Goal: Check status

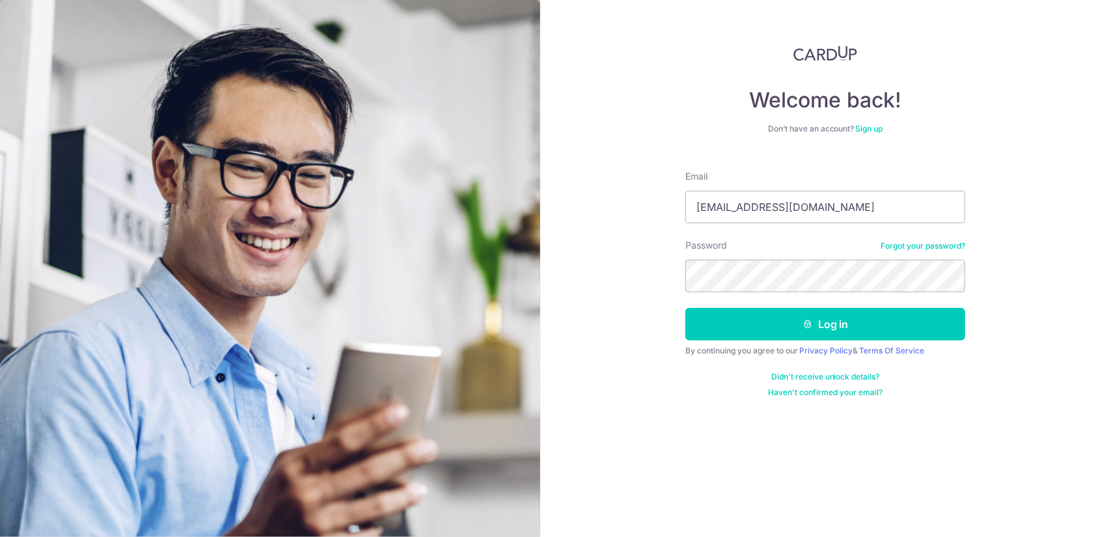
type input "[EMAIL_ADDRESS][DOMAIN_NAME]"
click at [685, 308] on button "Log in" at bounding box center [825, 324] width 280 height 33
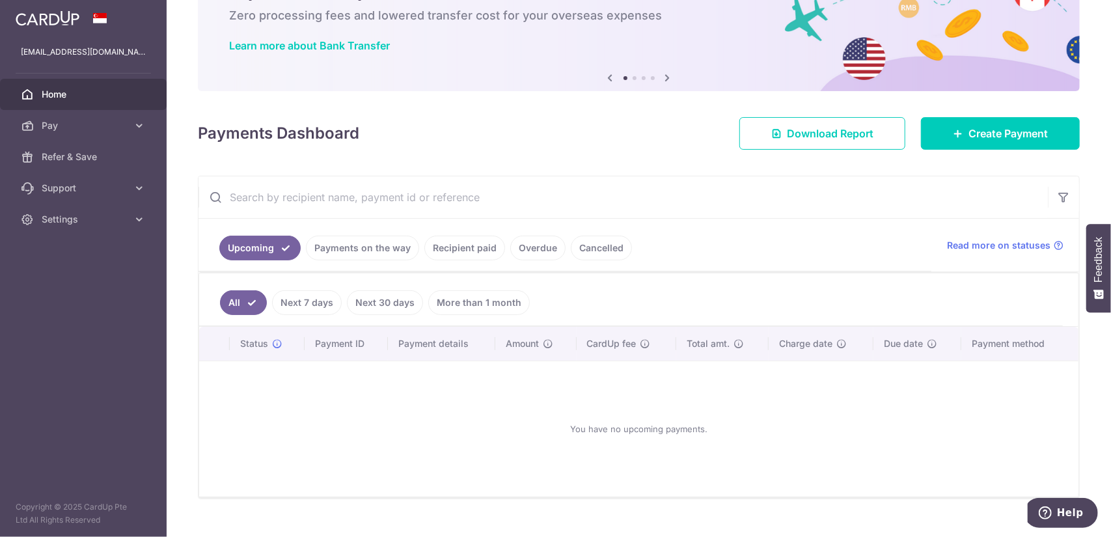
scroll to position [94, 0]
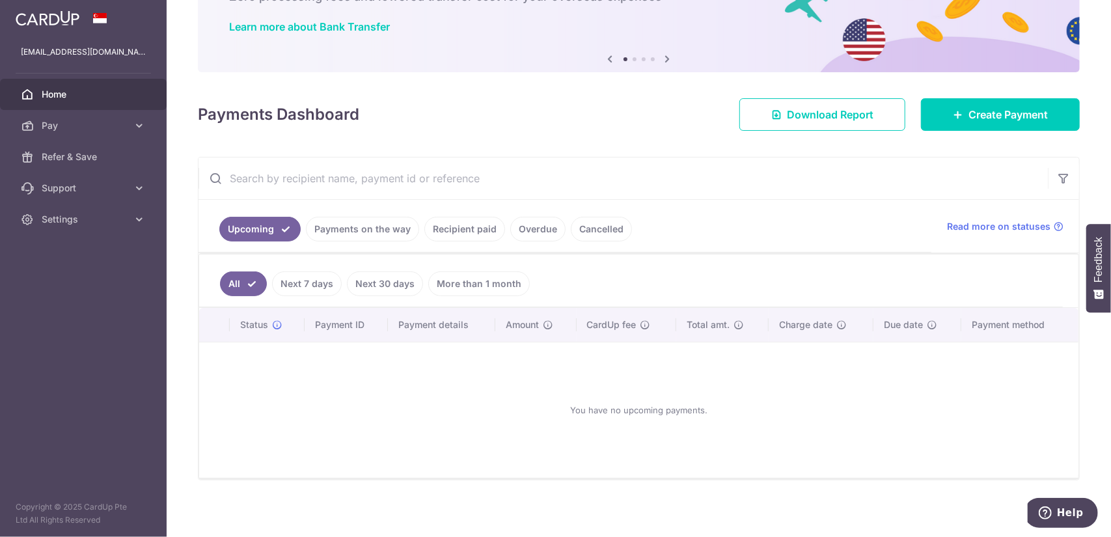
click at [480, 234] on link "Recipient paid" at bounding box center [464, 229] width 81 height 25
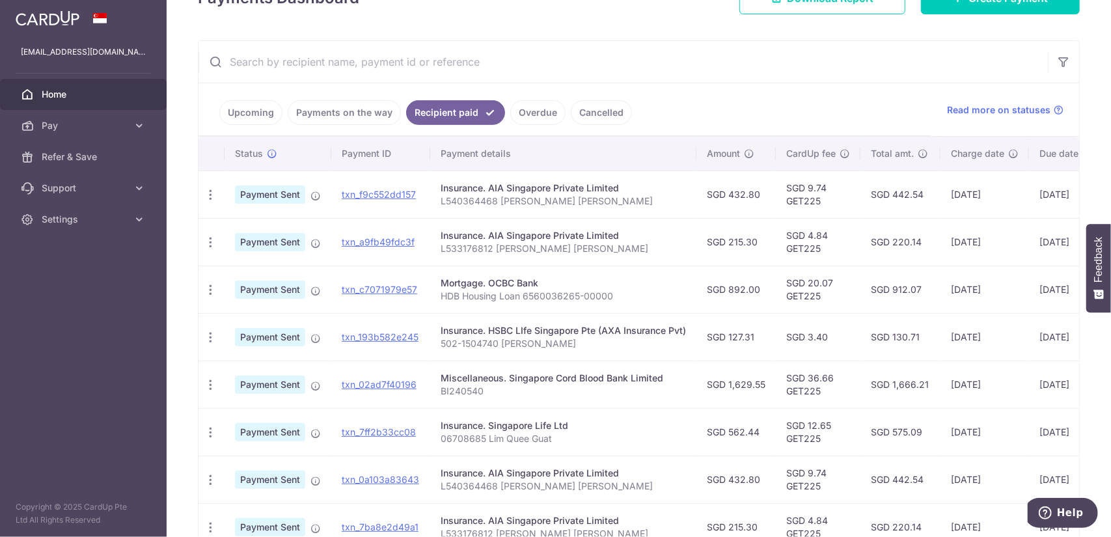
scroll to position [155, 0]
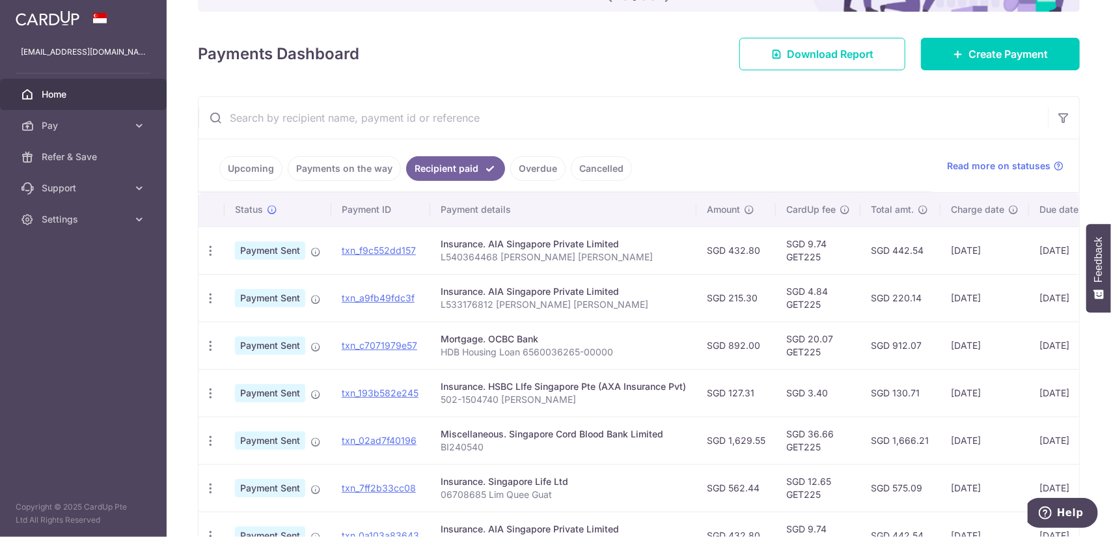
click at [379, 208] on th "Payment ID" at bounding box center [380, 210] width 99 height 34
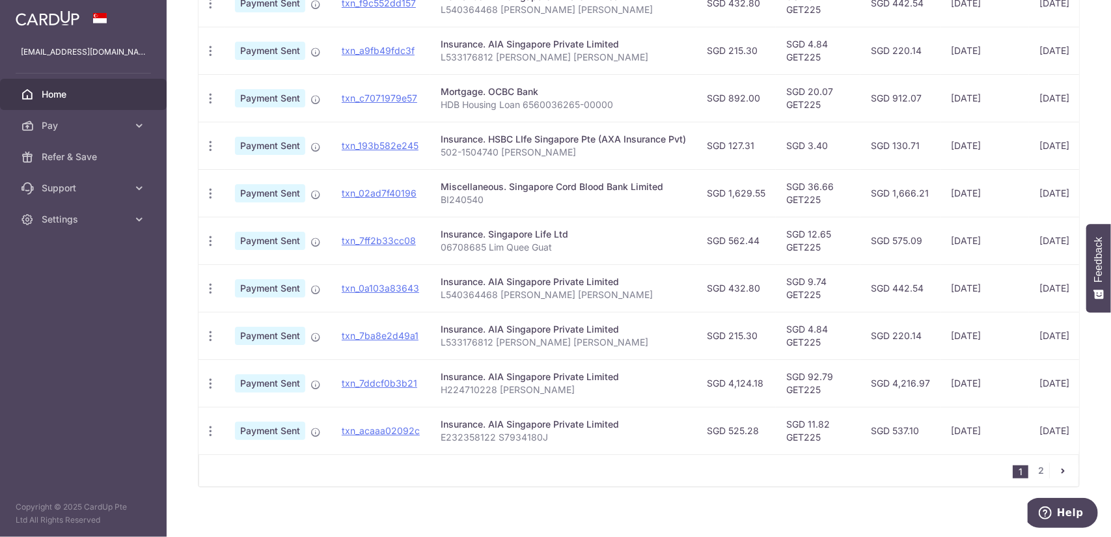
scroll to position [415, 0]
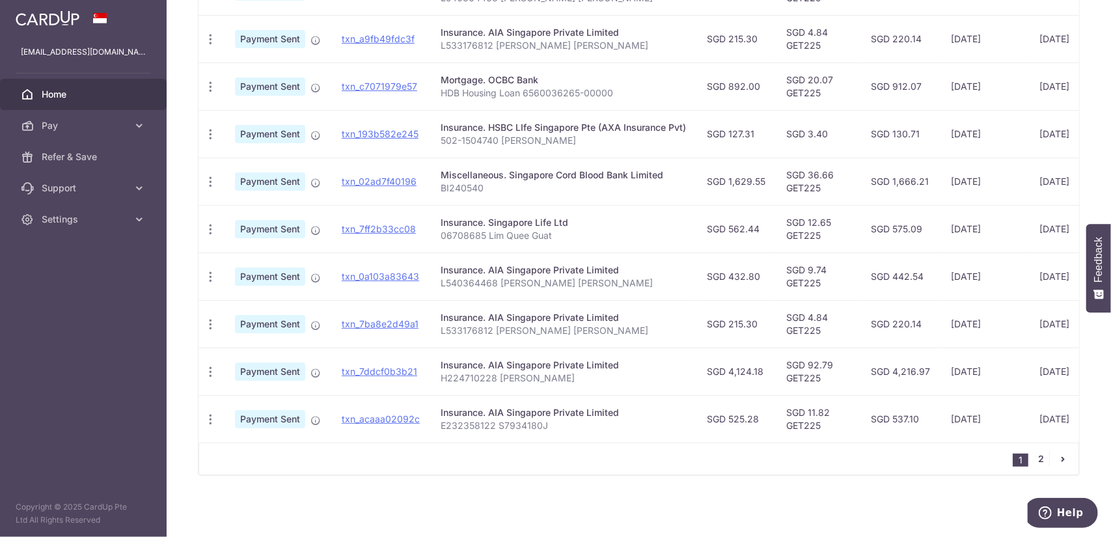
click at [1036, 456] on link "2" at bounding box center [1042, 459] width 16 height 16
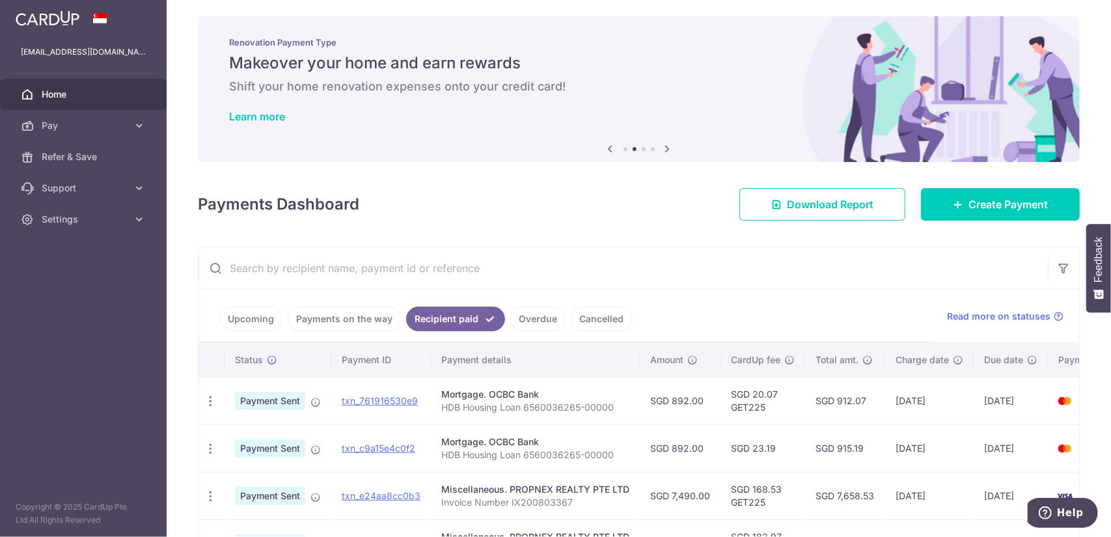
scroll to position [131, 0]
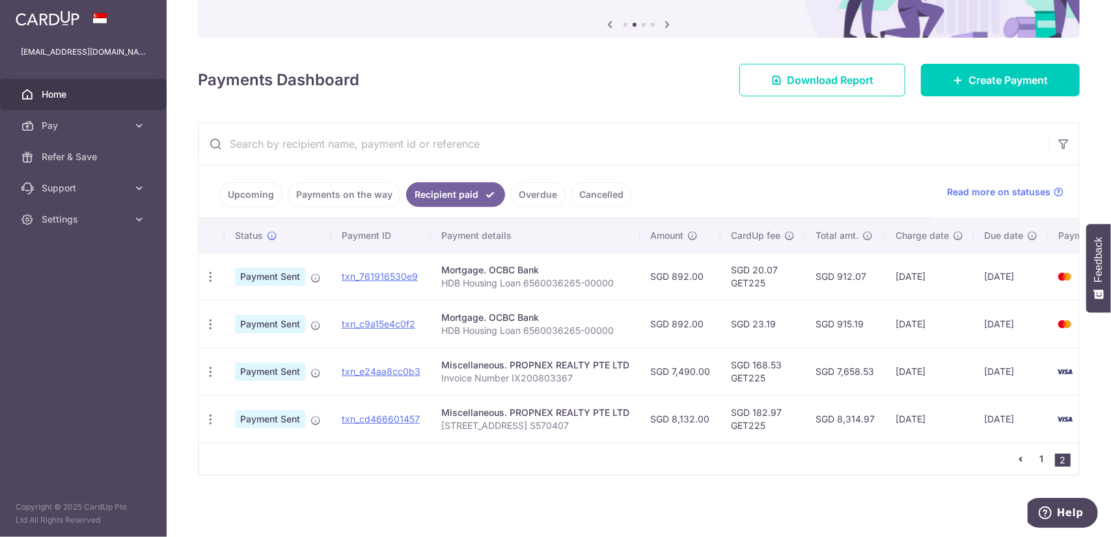
click at [1034, 460] on link "1" at bounding box center [1042, 459] width 16 height 16
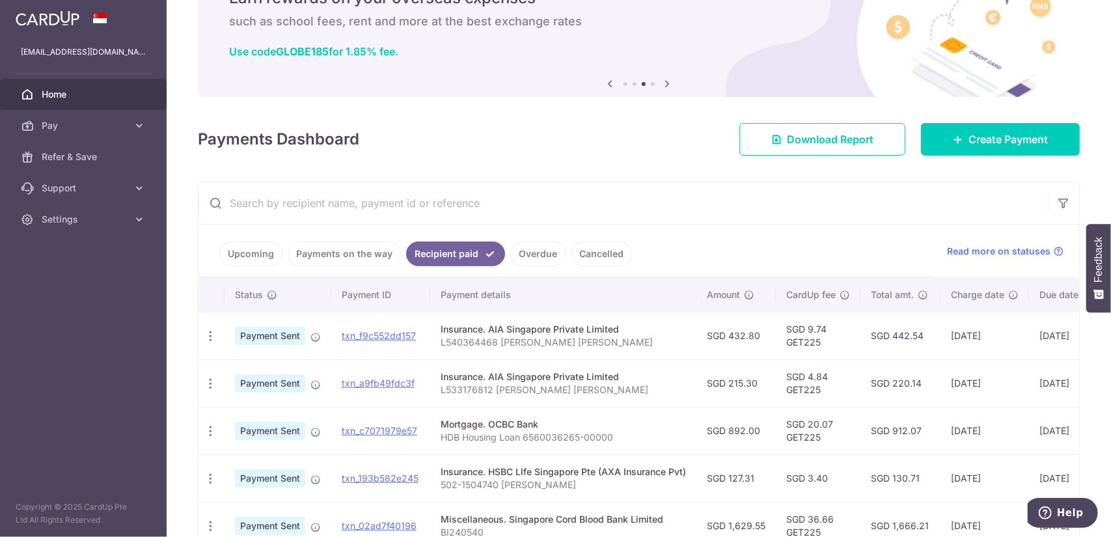
scroll to position [135, 0]
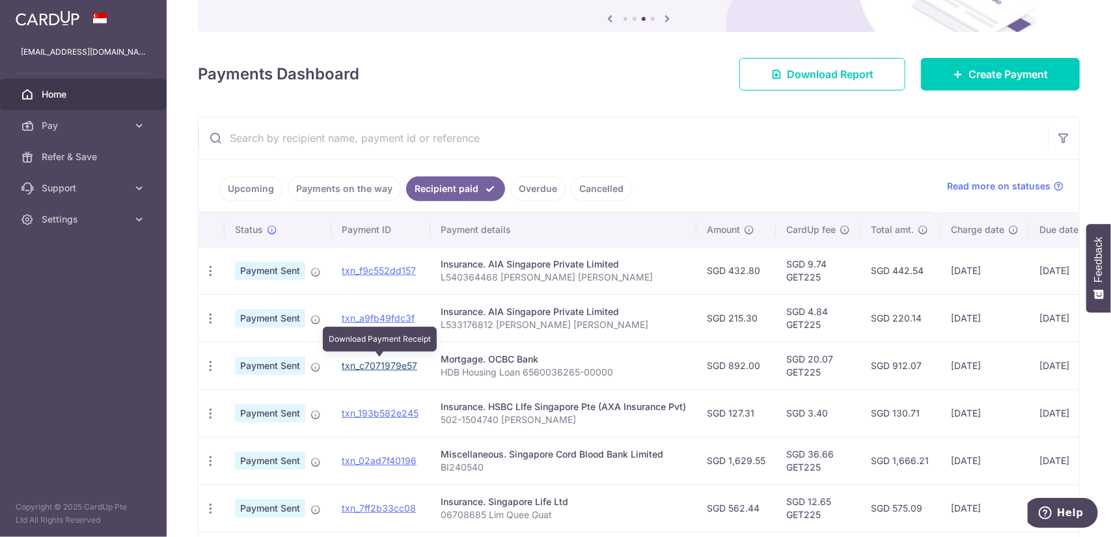
click at [402, 365] on link "txn_c7071979e57" at bounding box center [380, 365] width 76 height 11
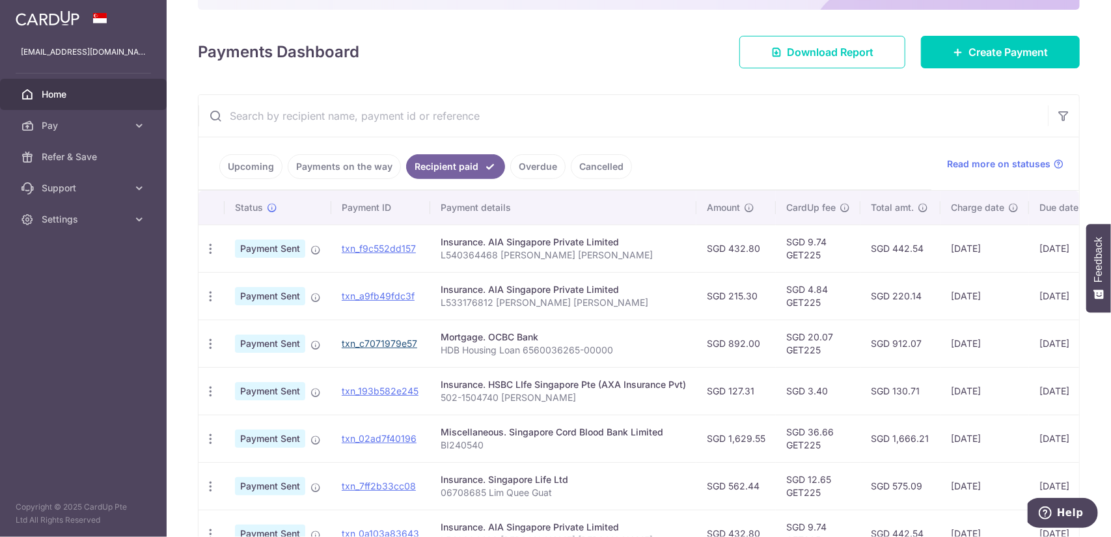
scroll to position [155, 0]
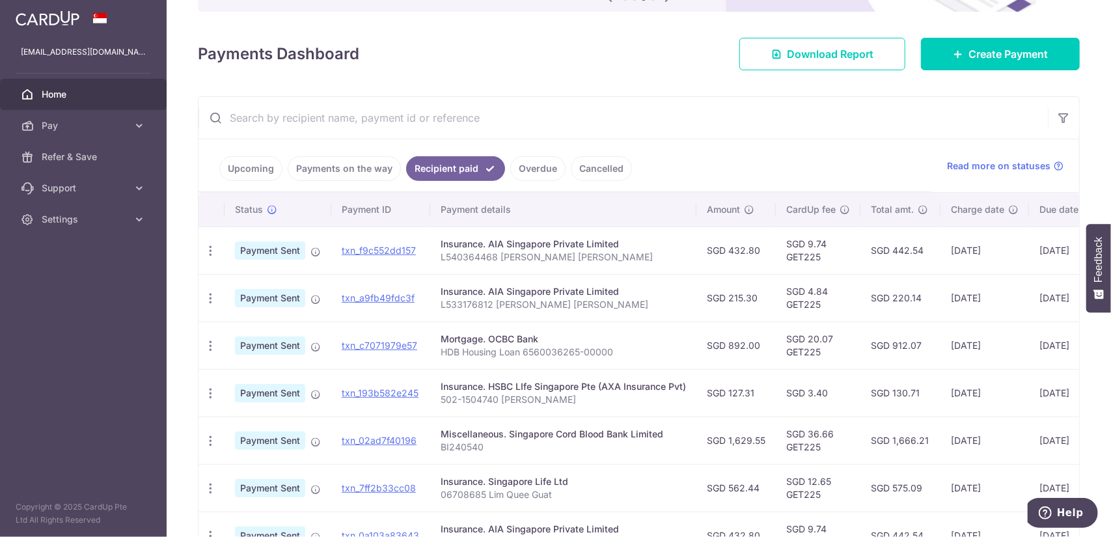
click at [245, 162] on link "Upcoming" at bounding box center [250, 168] width 63 height 25
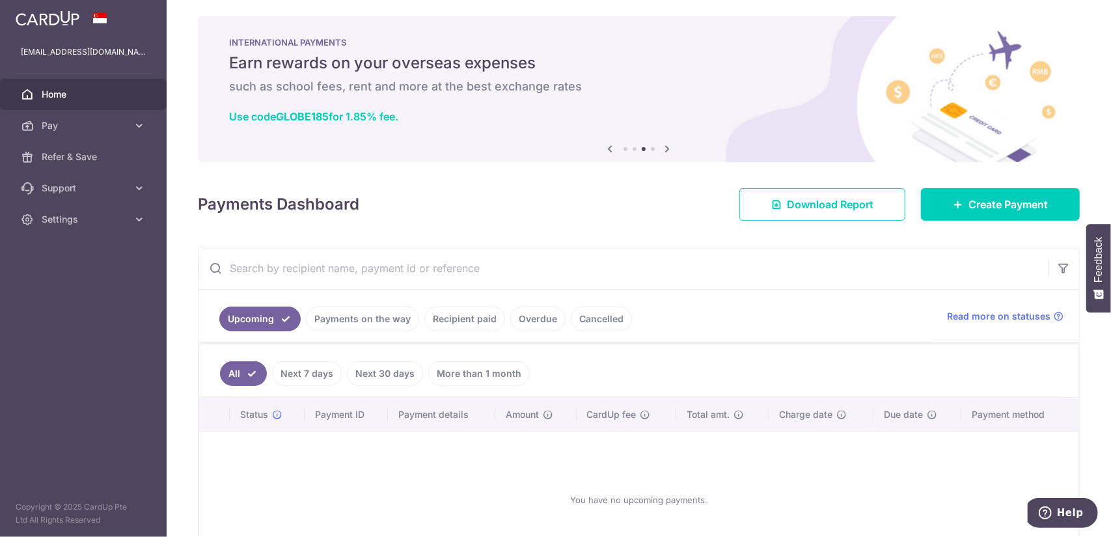
scroll to position [94, 0]
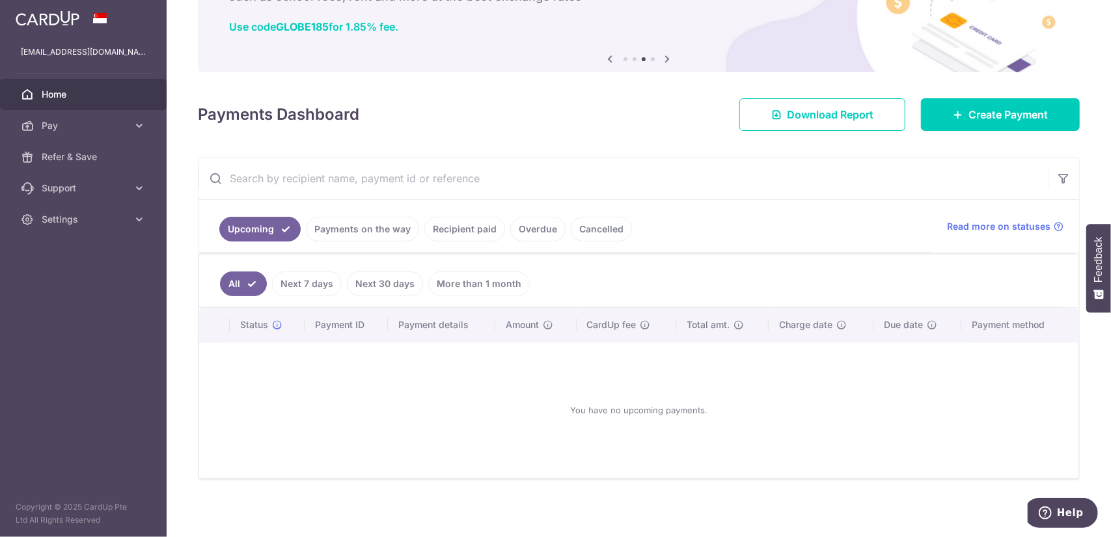
click at [344, 221] on link "Payments on the way" at bounding box center [362, 229] width 113 height 25
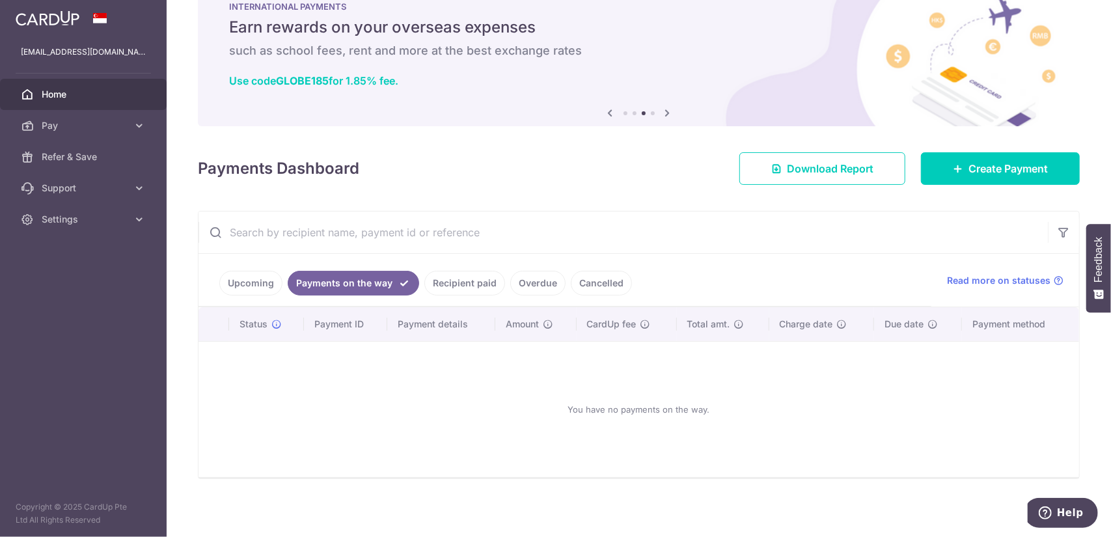
click at [461, 283] on link "Recipient paid" at bounding box center [464, 283] width 81 height 25
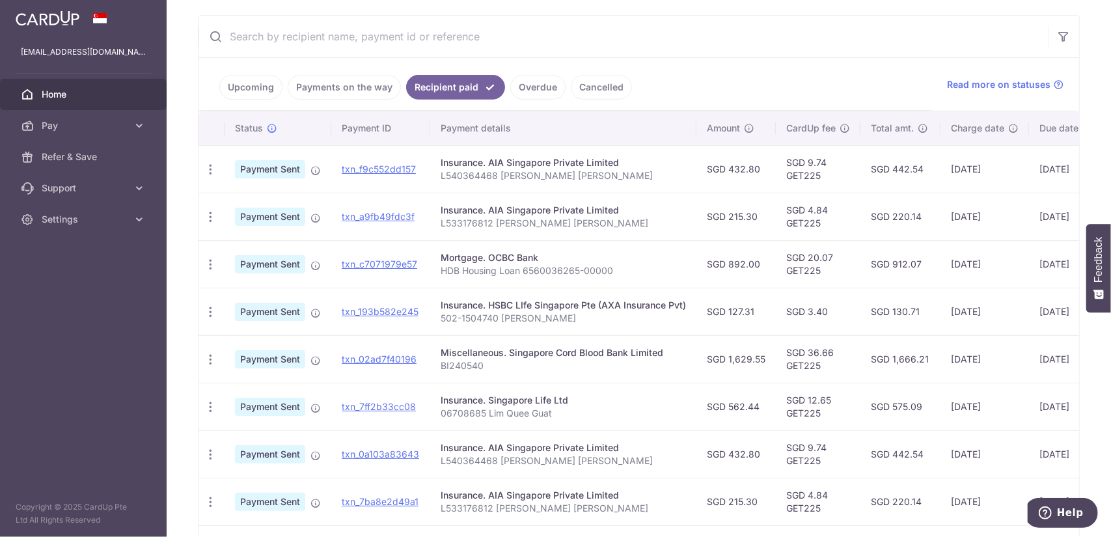
scroll to position [350, 0]
